Goal: Use online tool/utility: Use online tool/utility

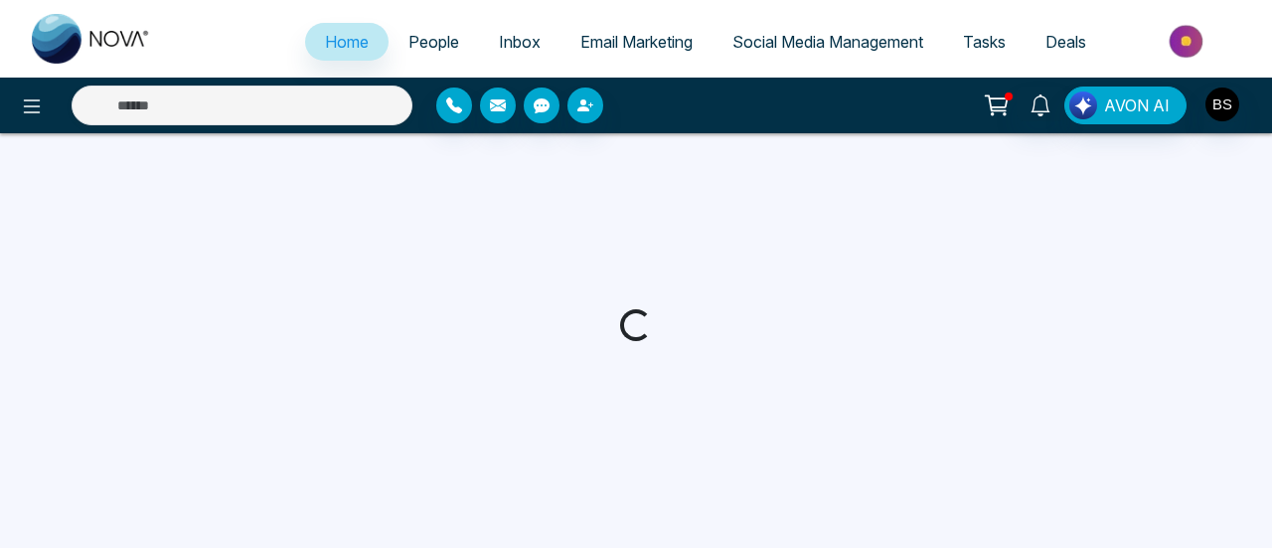
select select "*"
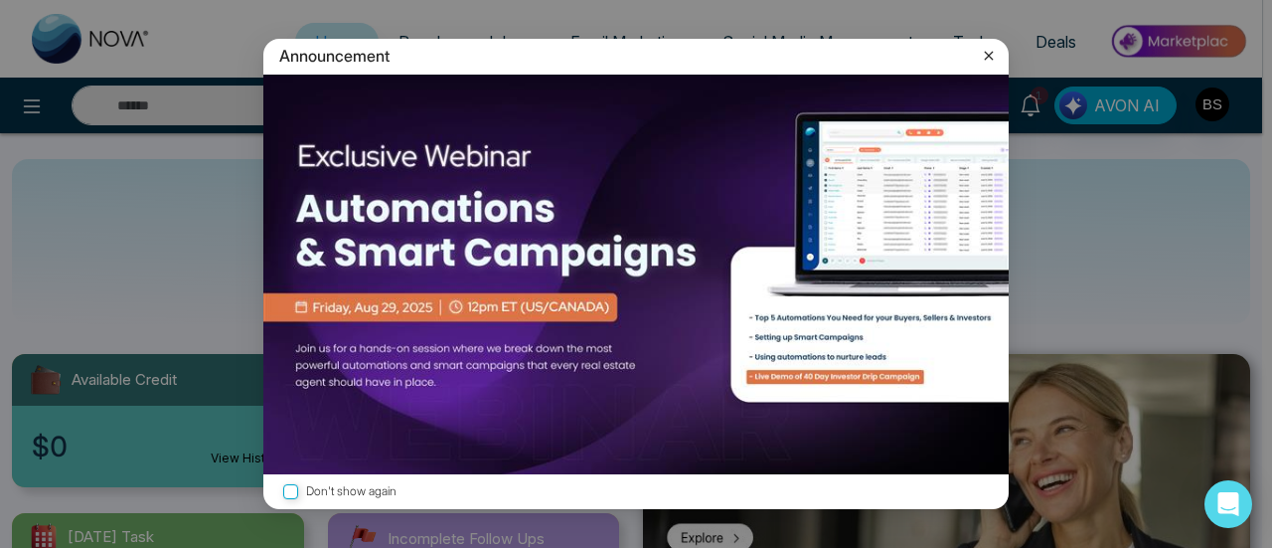
click at [990, 58] on icon at bounding box center [989, 56] width 9 height 9
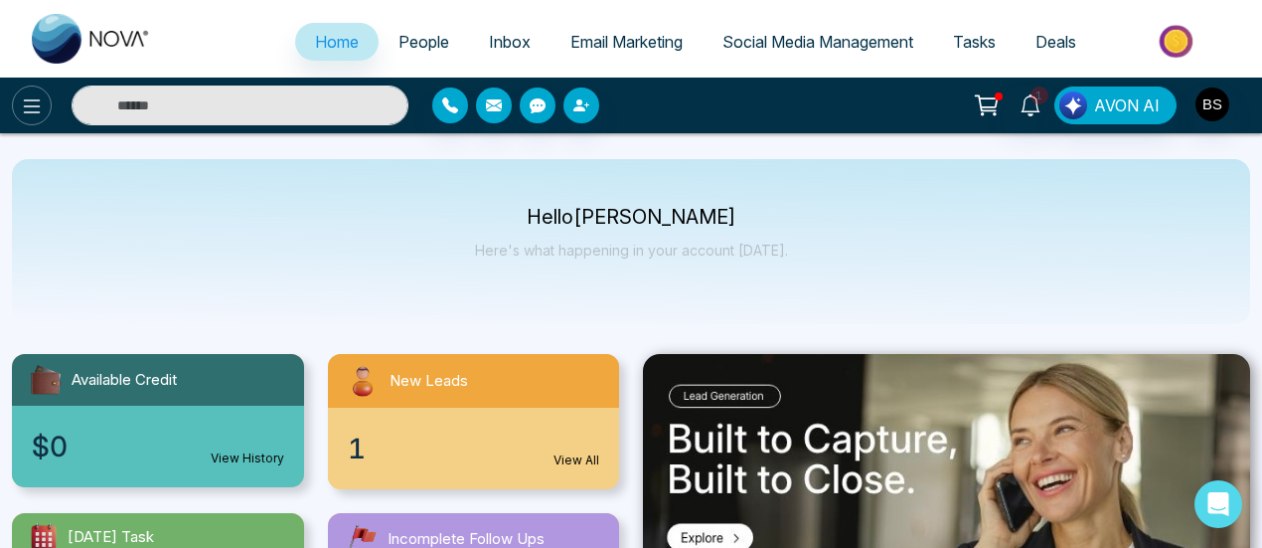
click at [18, 116] on button at bounding box center [32, 105] width 40 height 40
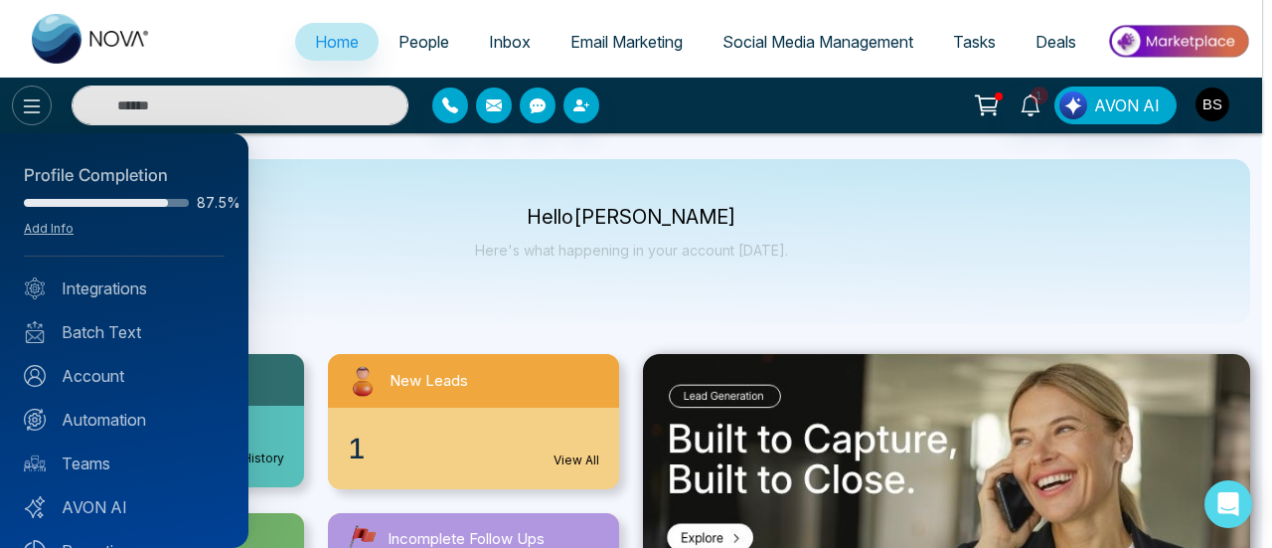
click at [18, 116] on div at bounding box center [636, 274] width 1272 height 548
